Goal: Transaction & Acquisition: Download file/media

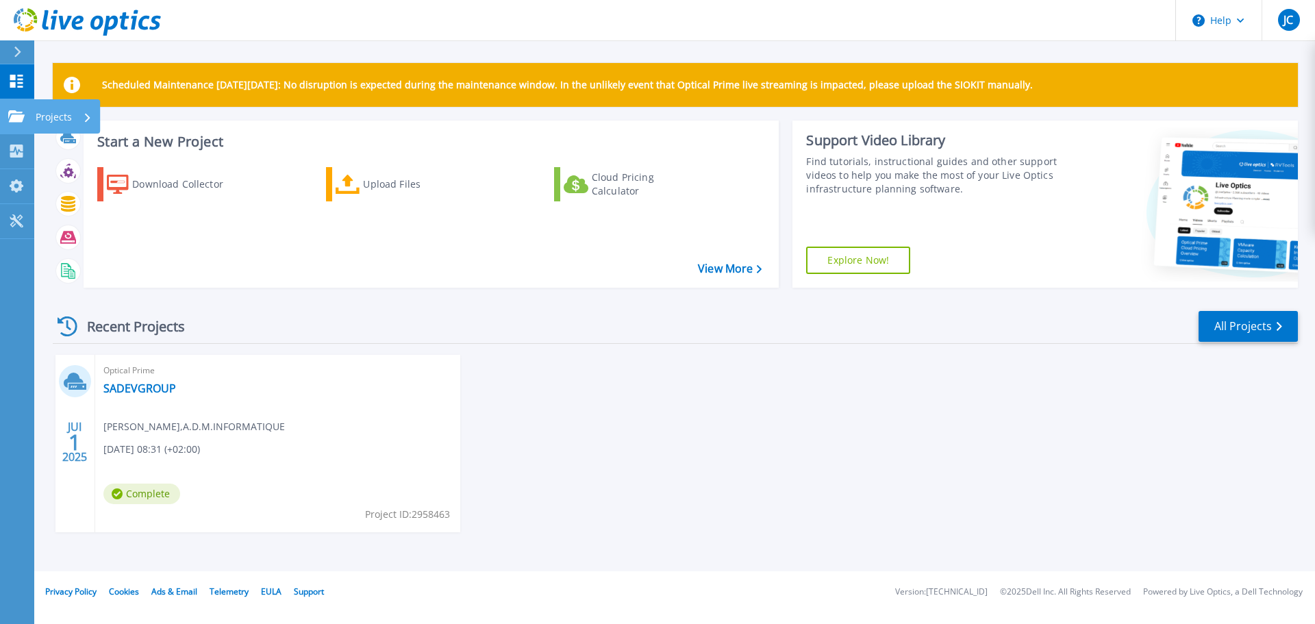
click at [5, 110] on link "Projects Projects" at bounding box center [17, 116] width 34 height 35
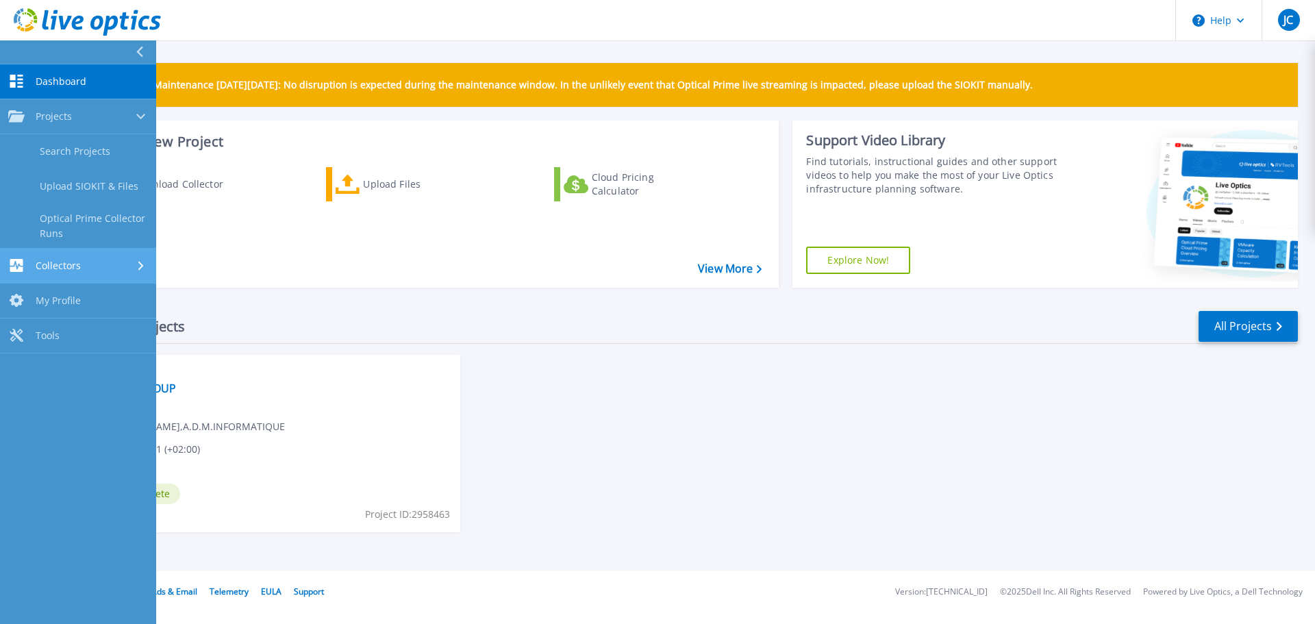
click at [47, 272] on div "Collectors" at bounding box center [44, 265] width 73 height 13
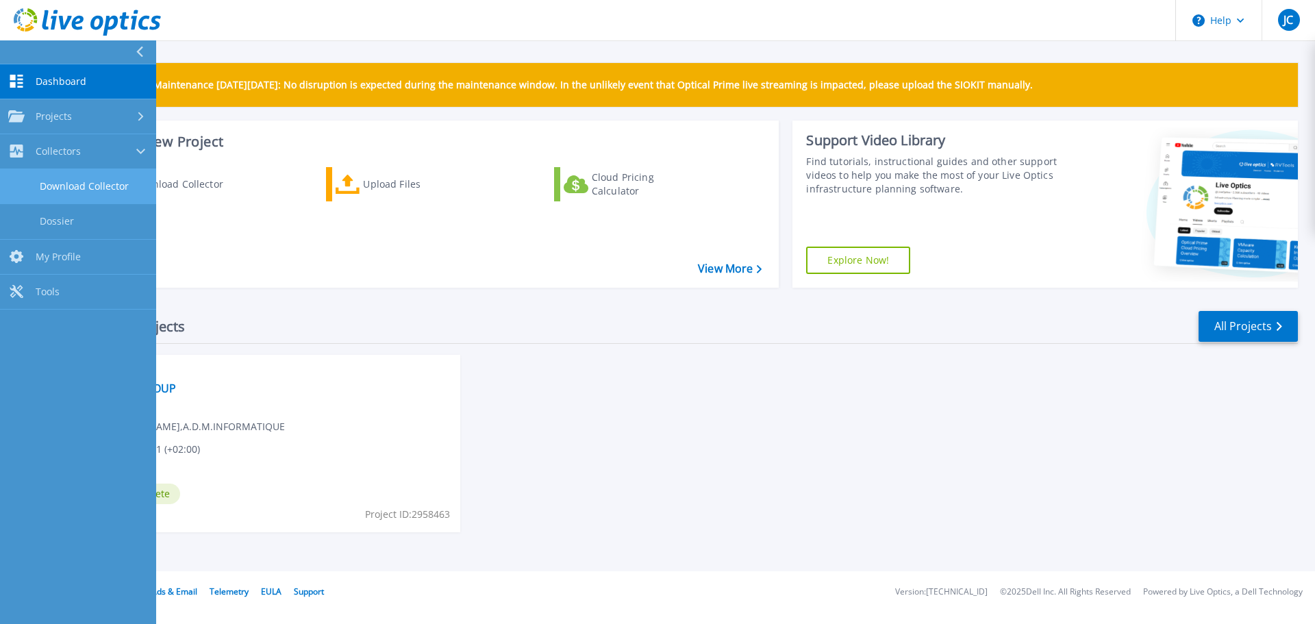
click at [51, 187] on link "Download Collector" at bounding box center [78, 186] width 156 height 35
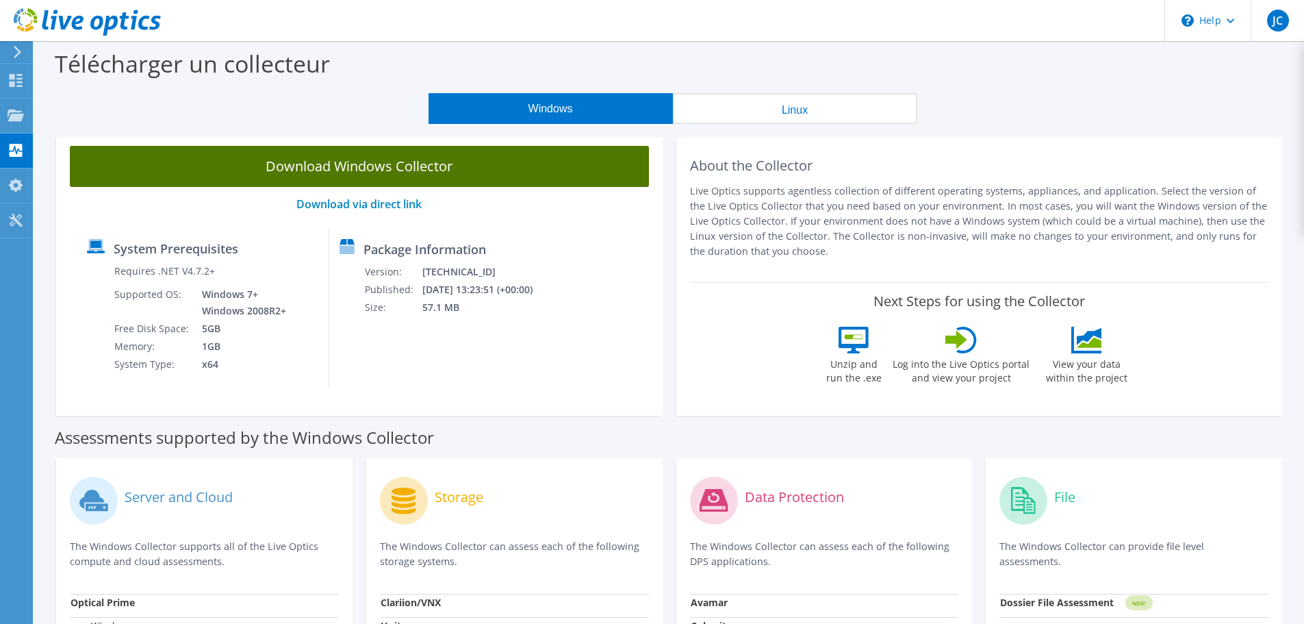
click at [395, 165] on link "Download Windows Collector" at bounding box center [359, 166] width 579 height 41
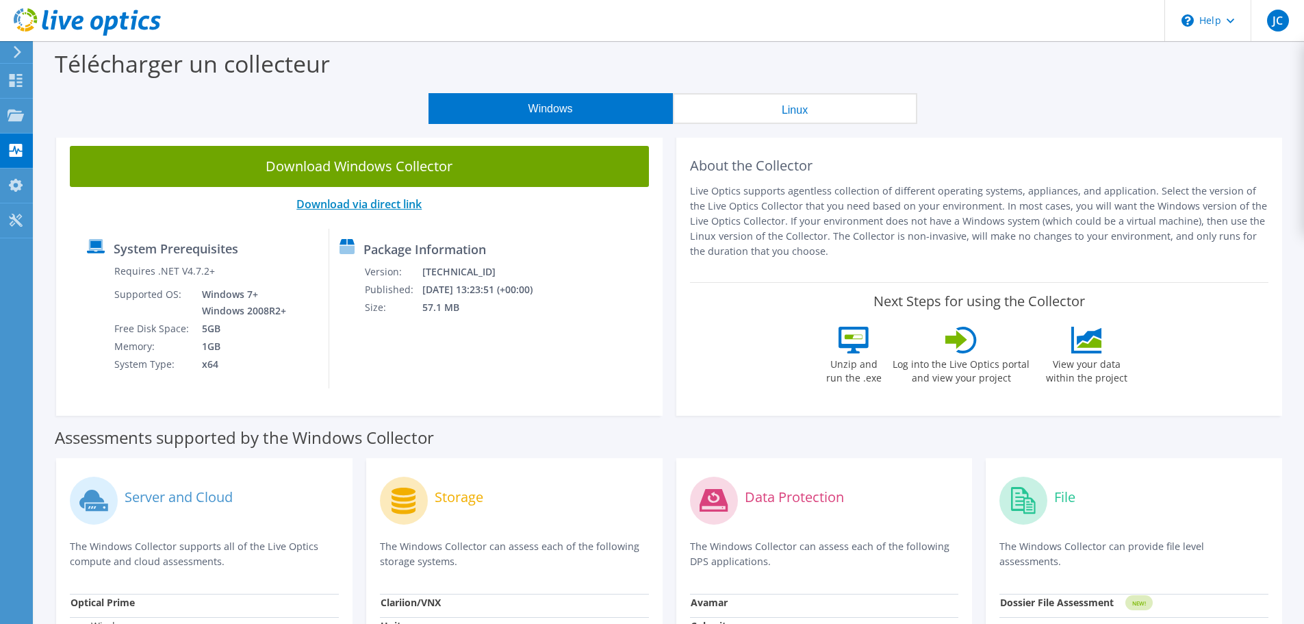
click at [375, 203] on link "Download via direct link" at bounding box center [358, 204] width 125 height 15
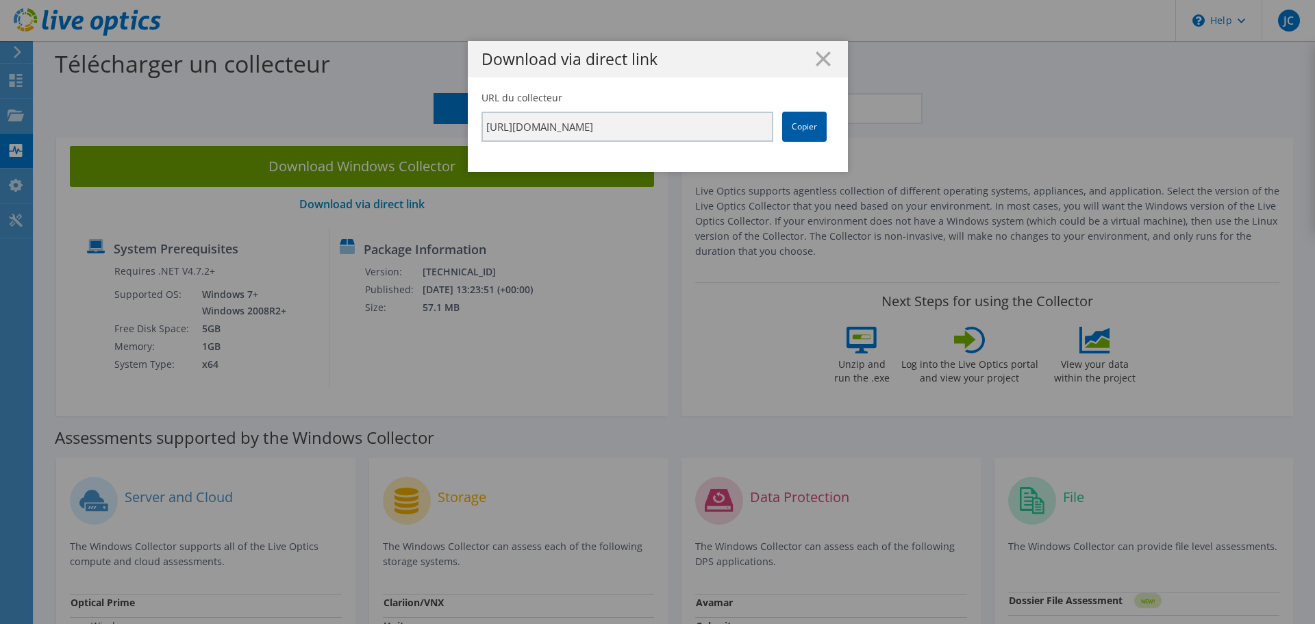
click at [796, 126] on link "Copier" at bounding box center [804, 127] width 45 height 30
click at [818, 58] on line at bounding box center [823, 59] width 14 height 14
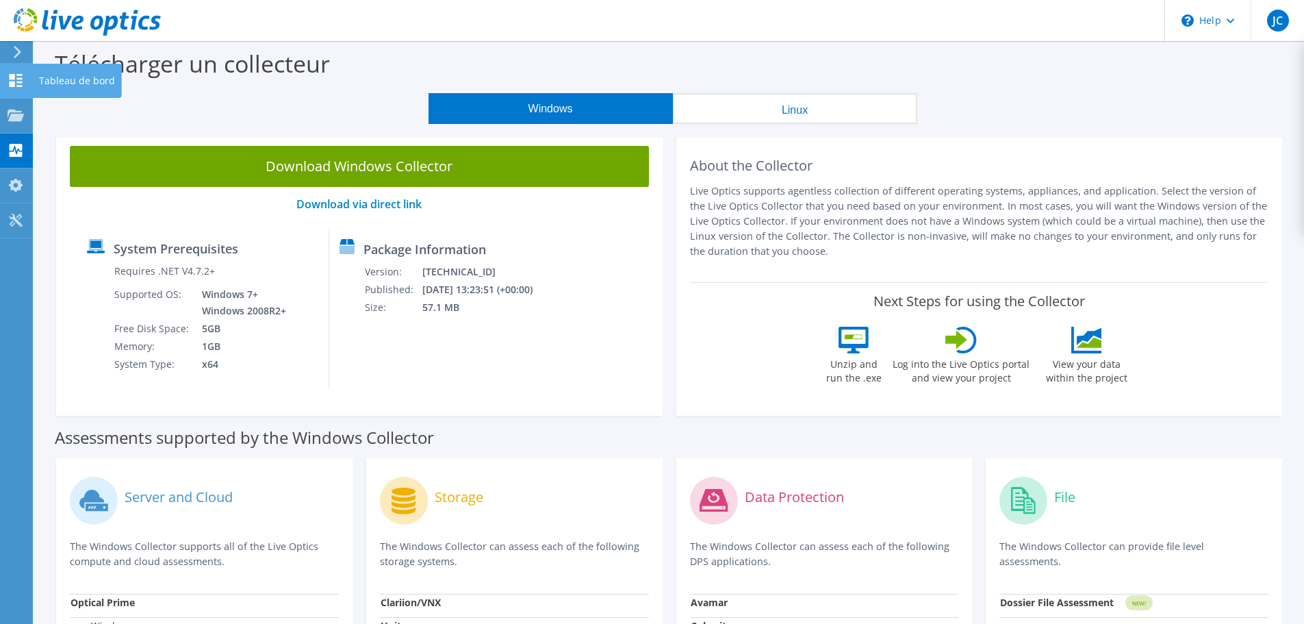
click at [13, 77] on use at bounding box center [16, 80] width 13 height 13
